Goal: Task Accomplishment & Management: Use online tool/utility

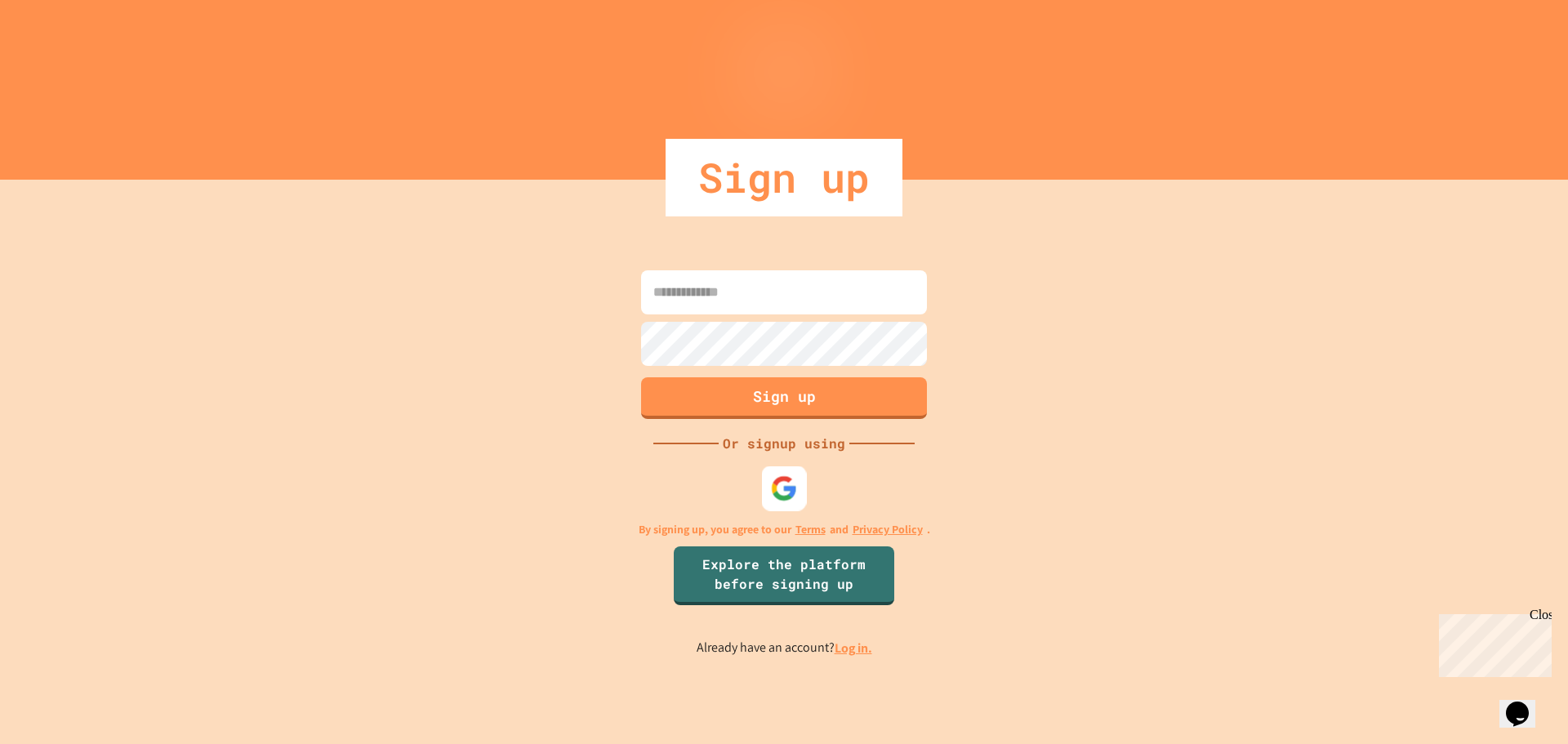
drag, startPoint x: 800, startPoint y: 483, endPoint x: 911, endPoint y: 460, distance: 113.4
click at [800, 482] on div at bounding box center [784, 487] width 45 height 45
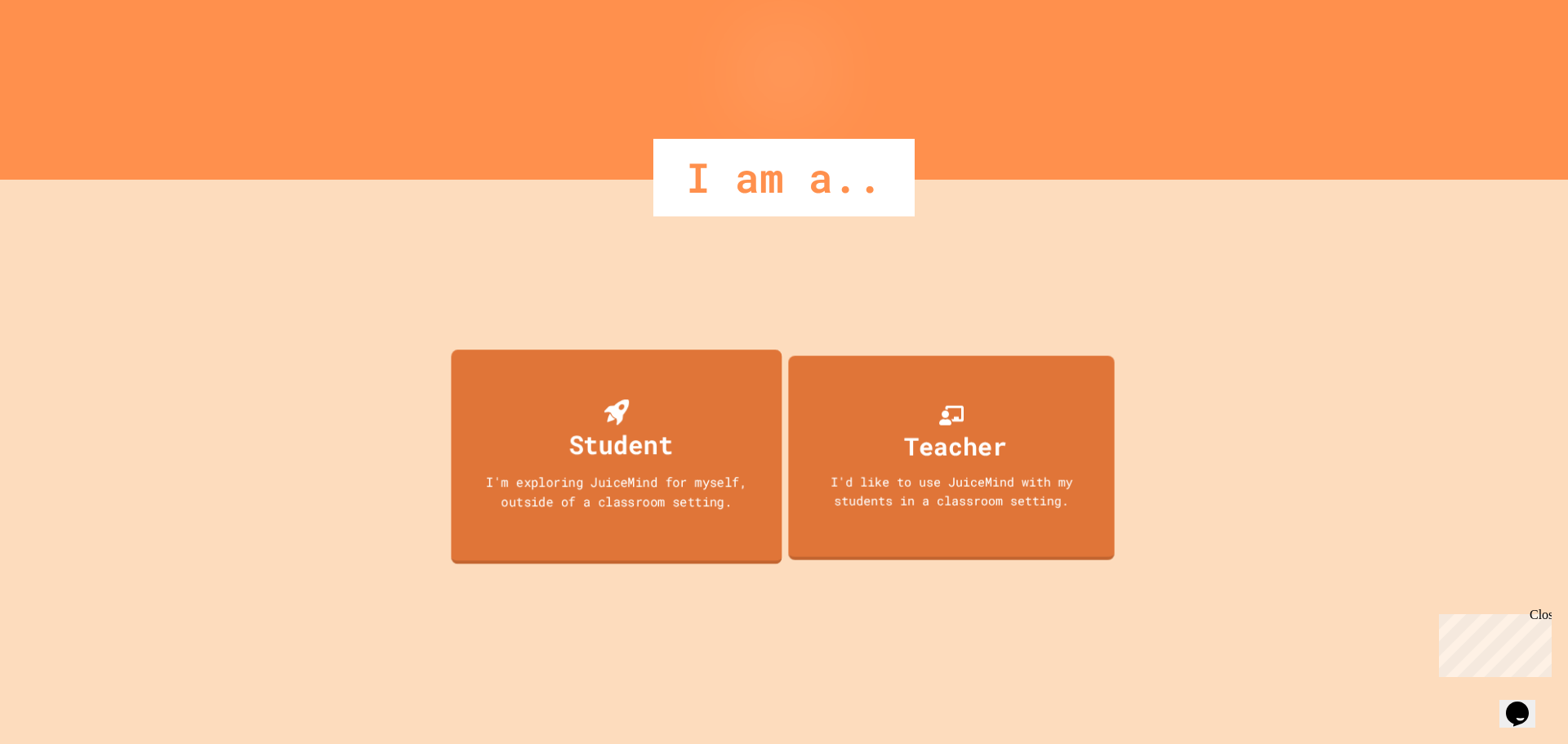
click at [606, 469] on div "Student I'm exploring JuiceMind for myself, outside of a classroom setting." at bounding box center [616, 457] width 331 height 214
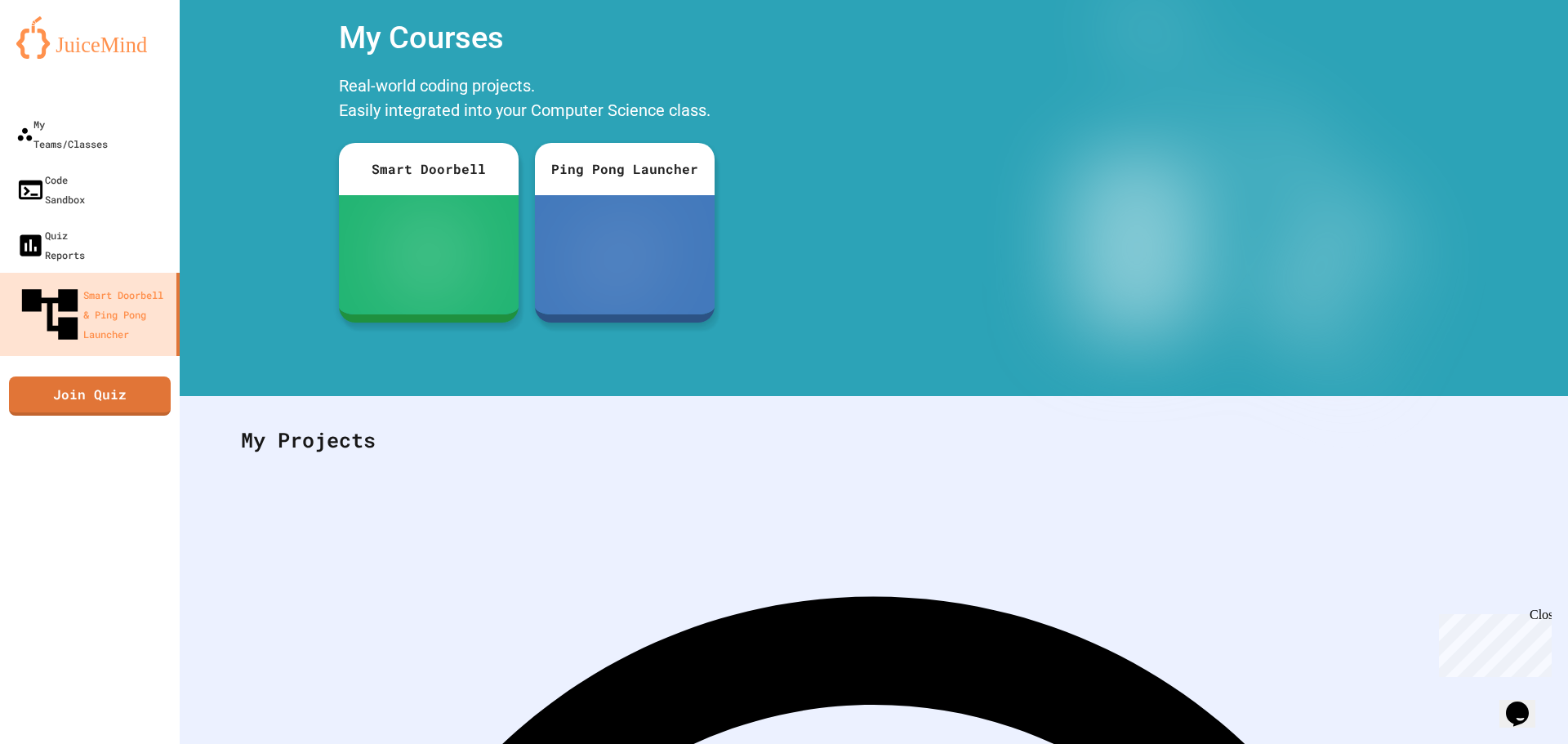
scroll to position [76, 0]
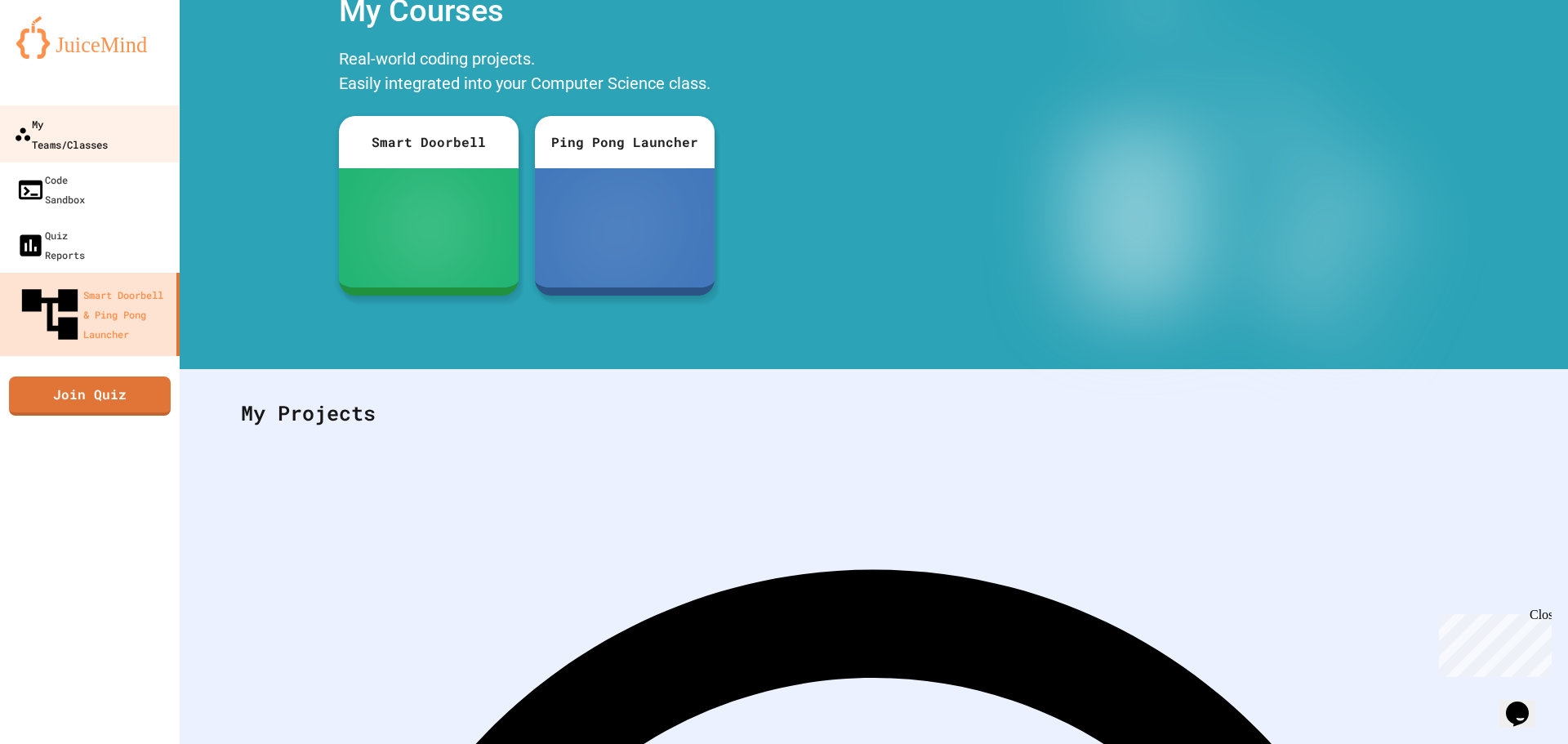
click at [100, 133] on div "My Teams/Classes" at bounding box center [61, 134] width 94 height 40
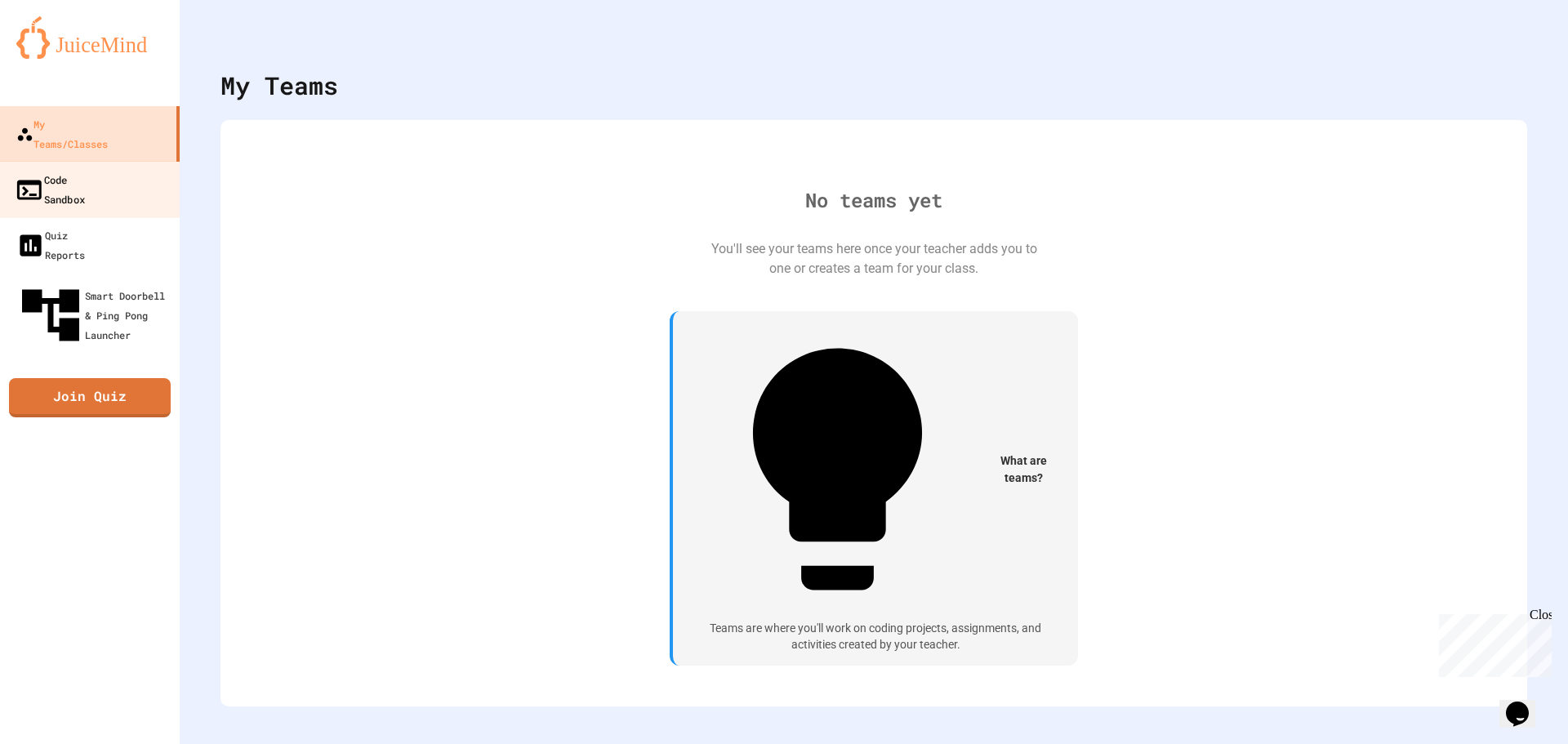
click at [163, 161] on link "Code Sandbox" at bounding box center [89, 190] width 184 height 57
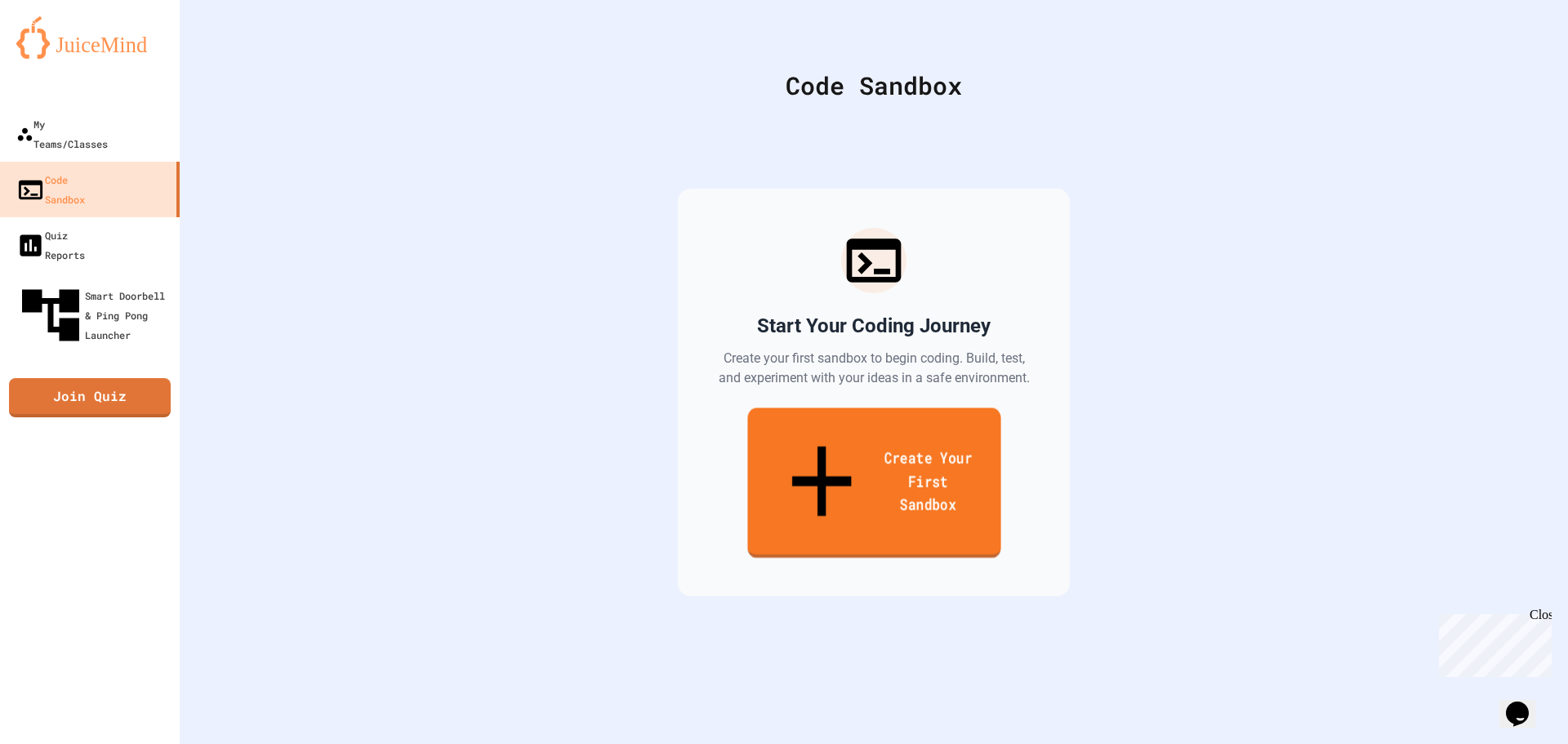
click at [873, 429] on link "Create Your First Sandbox" at bounding box center [874, 483] width 254 height 150
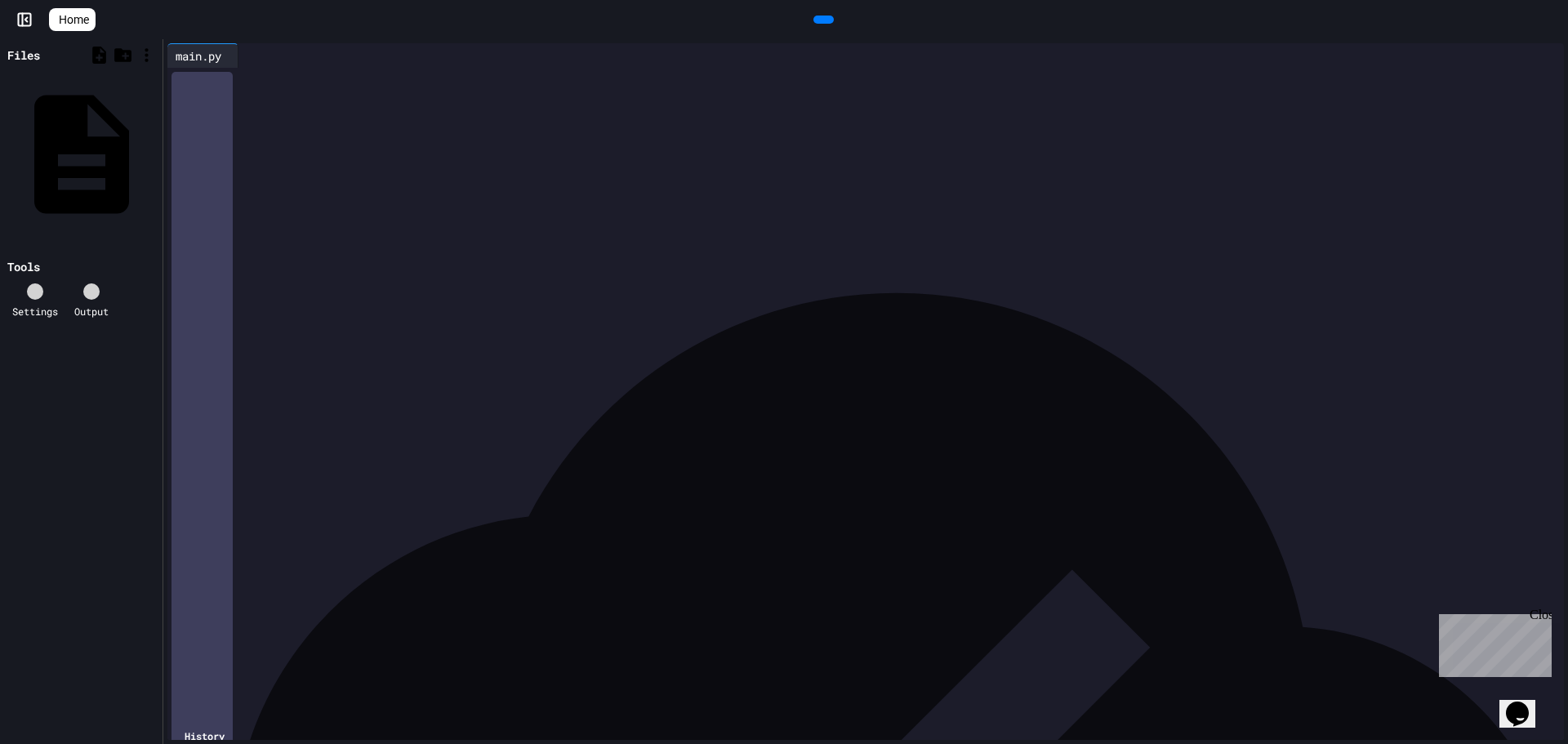
click at [243, 86] on div at bounding box center [879, 79] width 1373 height 16
click at [821, 19] on icon at bounding box center [821, 19] width 0 height 0
